Goal: Check status: Check status

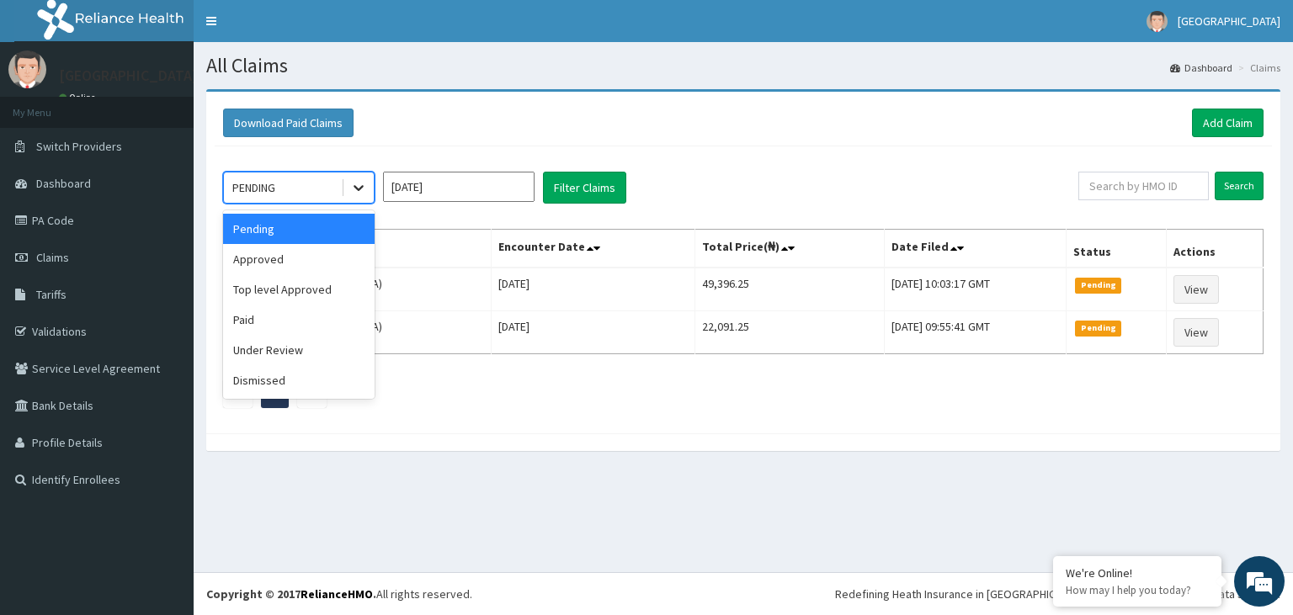
click at [352, 192] on icon at bounding box center [358, 187] width 17 height 17
click at [291, 253] on div "Approved" at bounding box center [298, 259] width 151 height 30
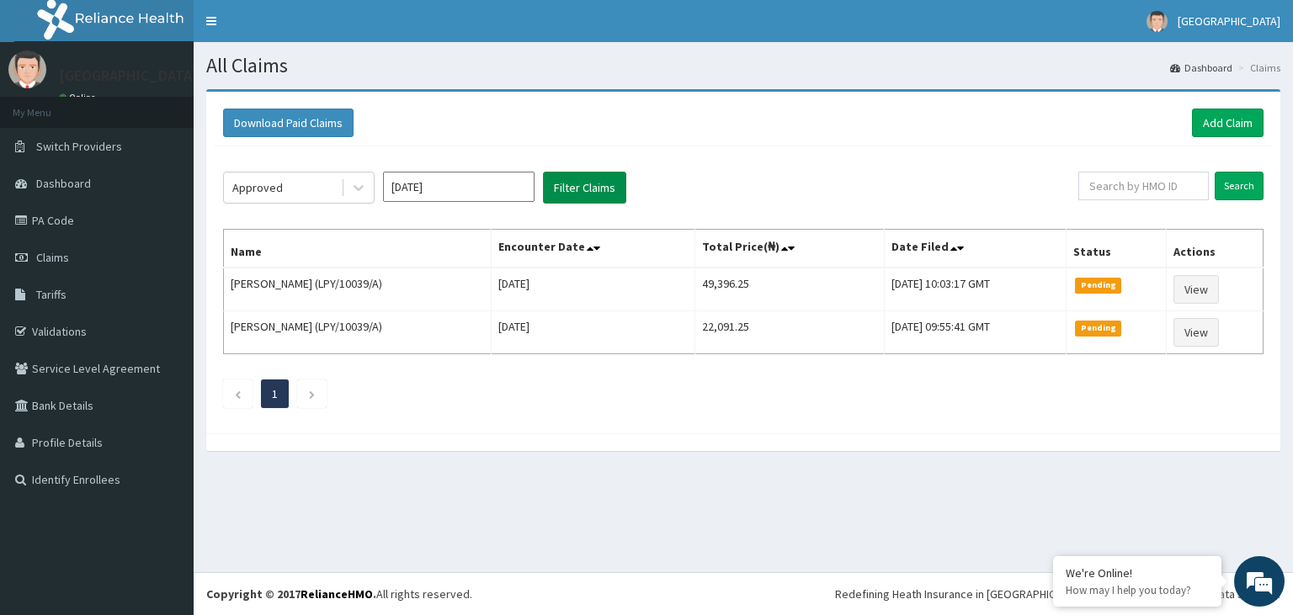
click at [566, 190] on button "Filter Claims" at bounding box center [584, 188] width 83 height 32
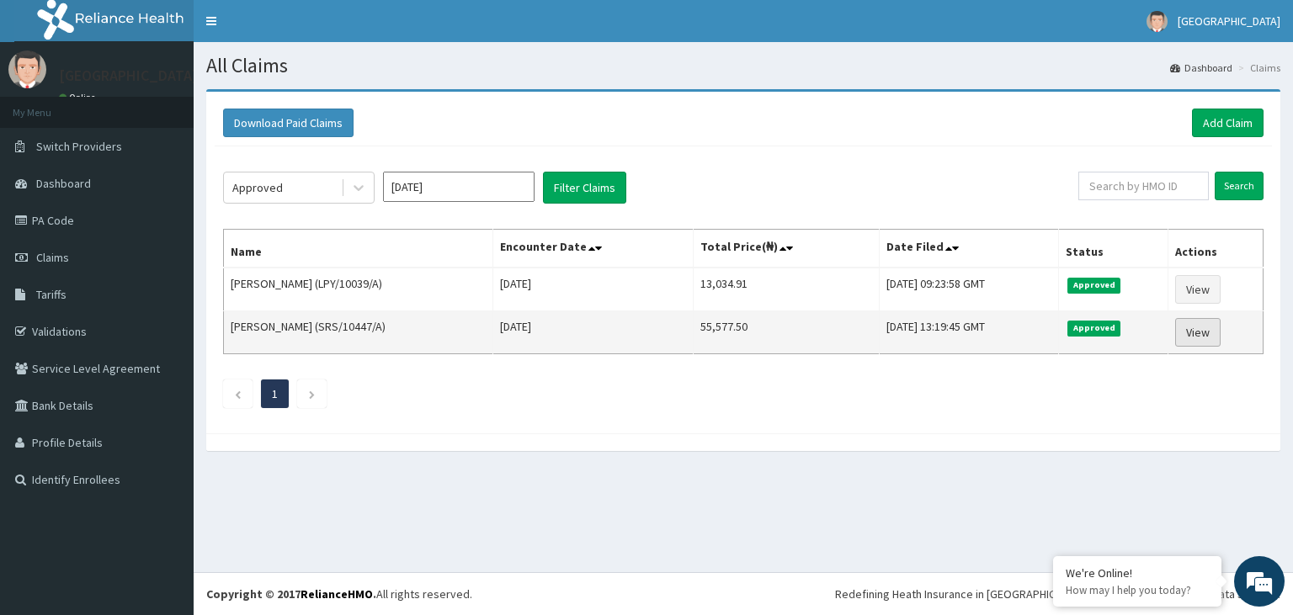
click at [1200, 337] on link "View" at bounding box center [1197, 332] width 45 height 29
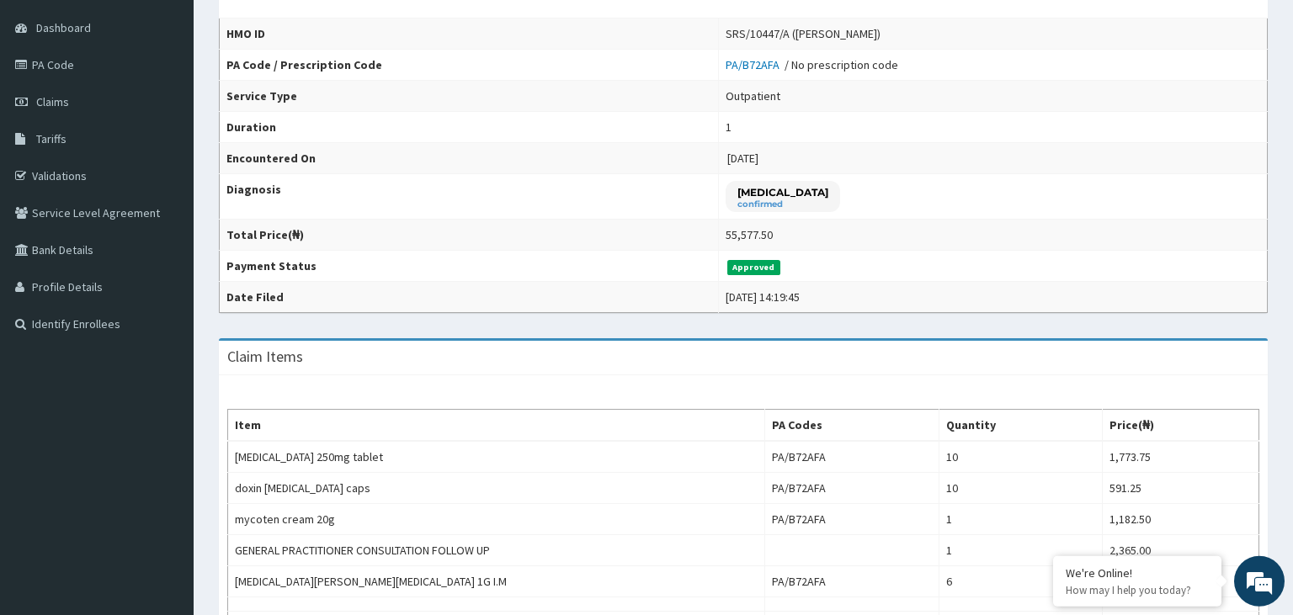
scroll to position [135, 0]
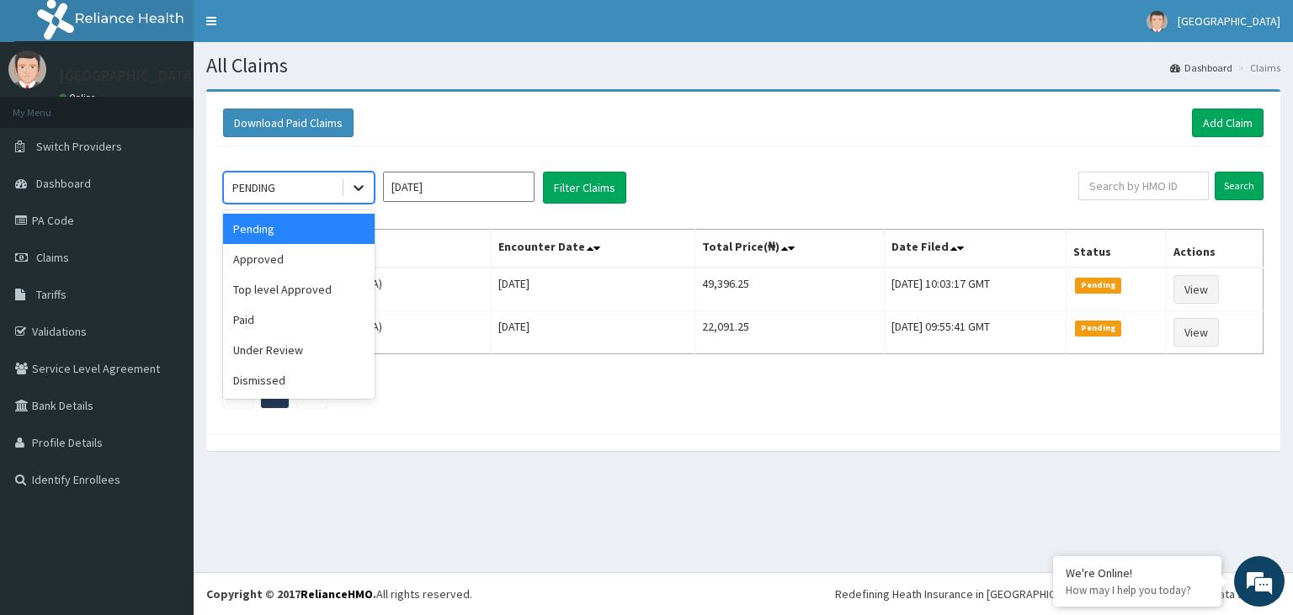
click at [363, 190] on icon at bounding box center [358, 187] width 17 height 17
click at [301, 260] on div "Approved" at bounding box center [298, 259] width 151 height 30
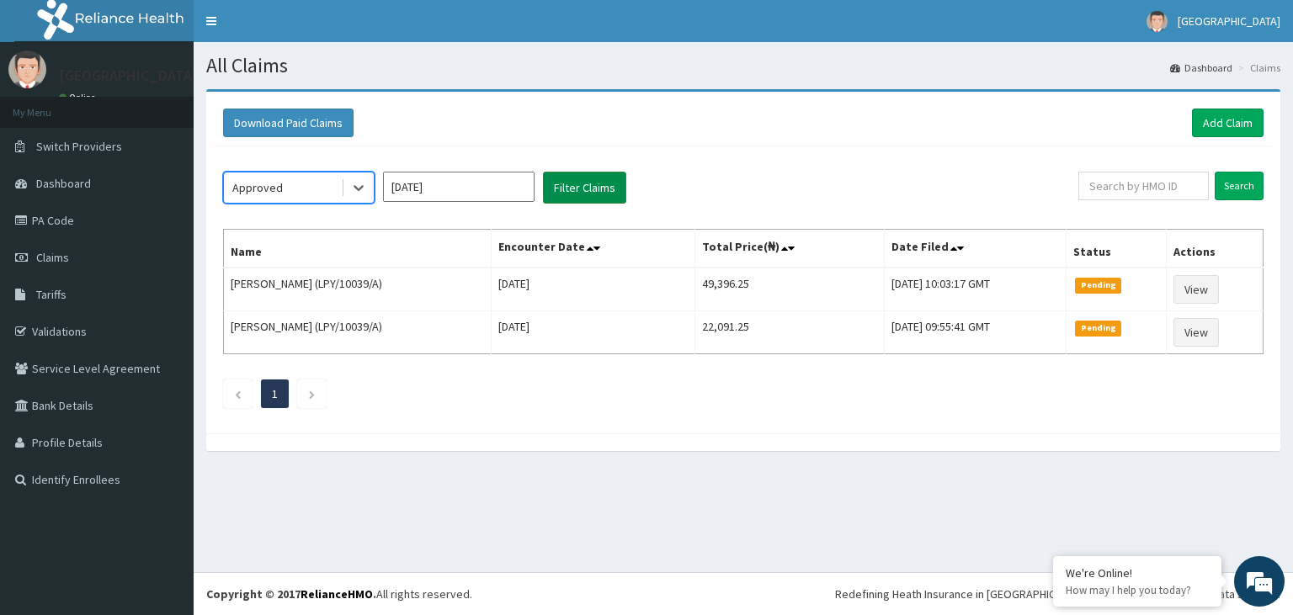
click at [572, 187] on button "Filter Claims" at bounding box center [584, 188] width 83 height 32
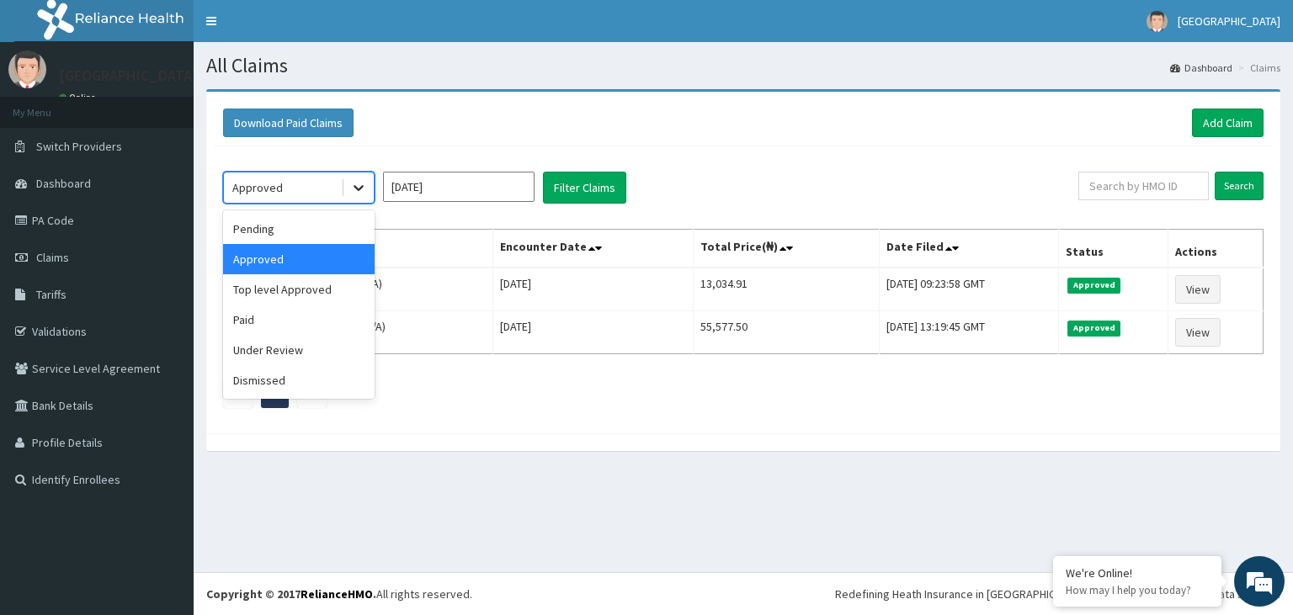
click at [357, 194] on icon at bounding box center [358, 187] width 17 height 17
click at [315, 296] on div "Top level Approved" at bounding box center [298, 289] width 151 height 30
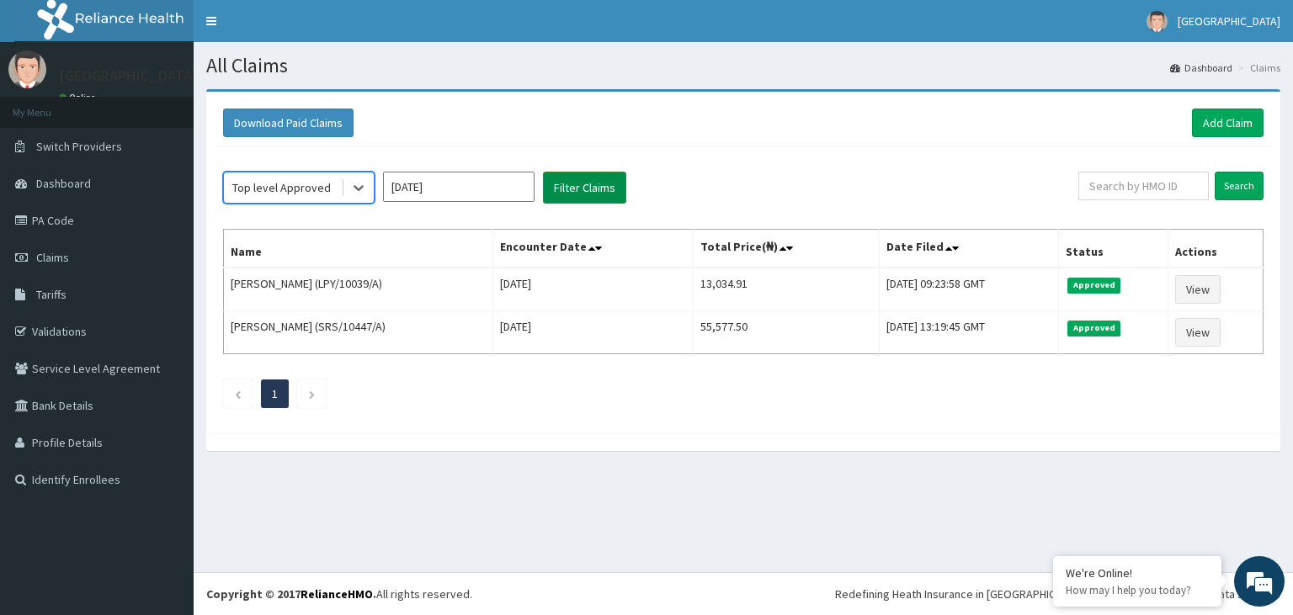
click at [577, 186] on button "Filter Claims" at bounding box center [584, 188] width 83 height 32
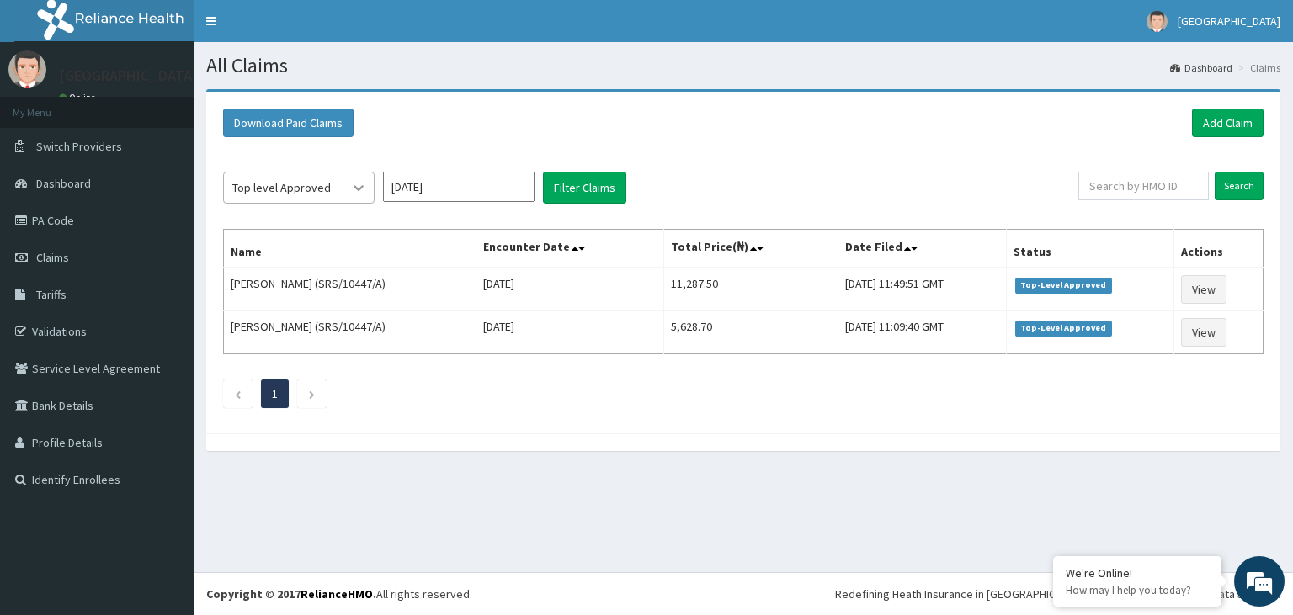
click at [356, 188] on icon at bounding box center [358, 189] width 10 height 6
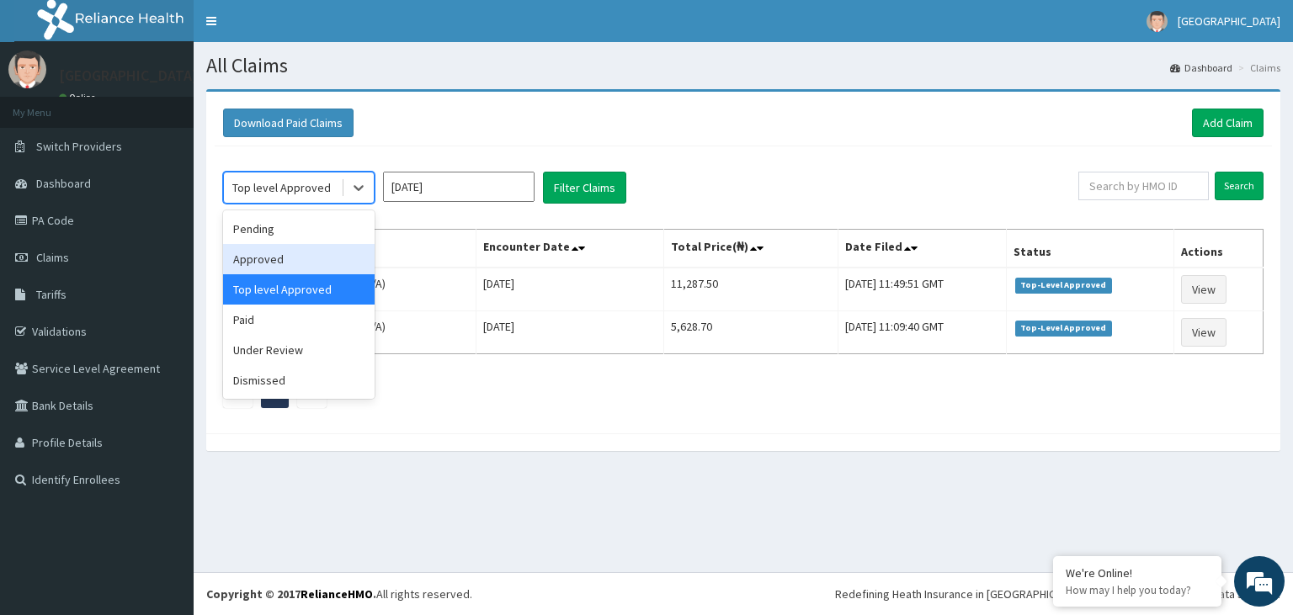
click at [294, 257] on div "Approved" at bounding box center [298, 259] width 151 height 30
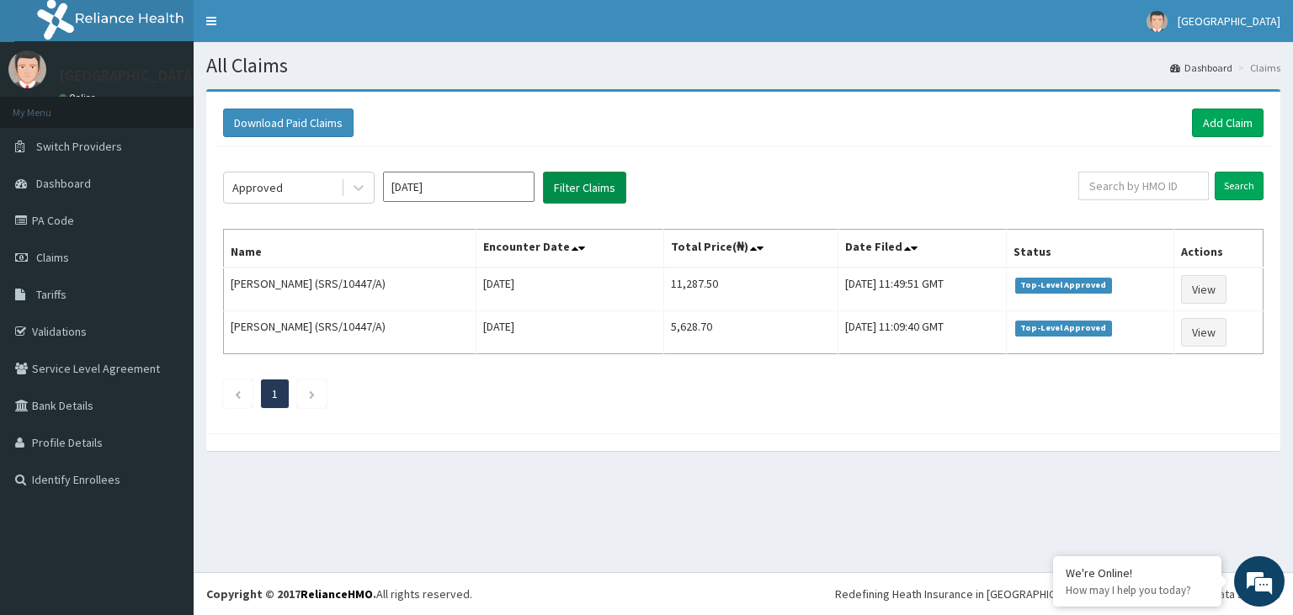
click at [566, 184] on button "Filter Claims" at bounding box center [584, 188] width 83 height 32
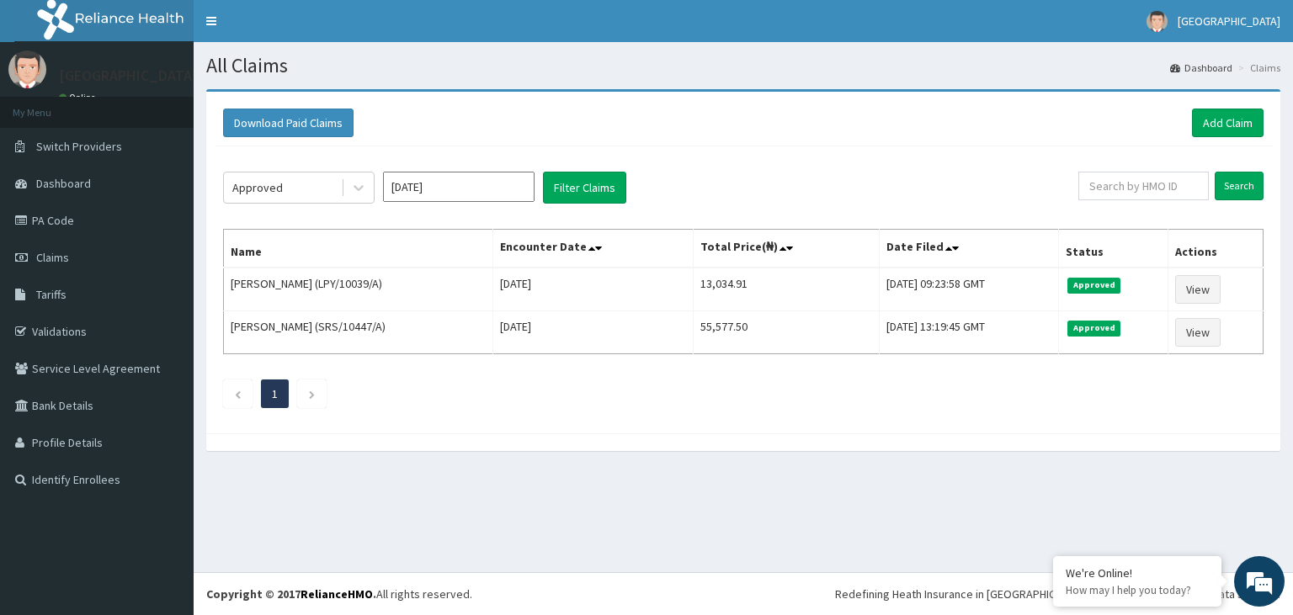
click at [856, 475] on section "Download Paid Claims Add Claim × Note you can only download claims within a max…" at bounding box center [743, 279] width 1099 height 404
